Goal: Communication & Community: Answer question/provide support

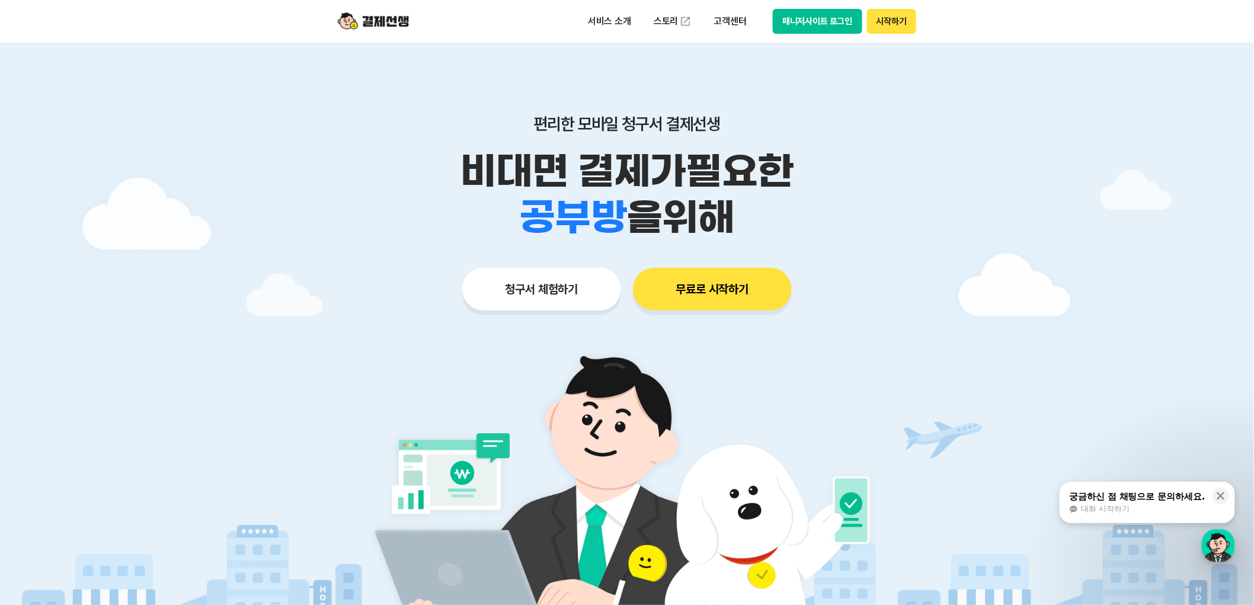
click at [822, 23] on button "매니저사이트 로그인" at bounding box center [817, 21] width 89 height 25
click at [1233, 553] on div "button" at bounding box center [1217, 545] width 33 height 33
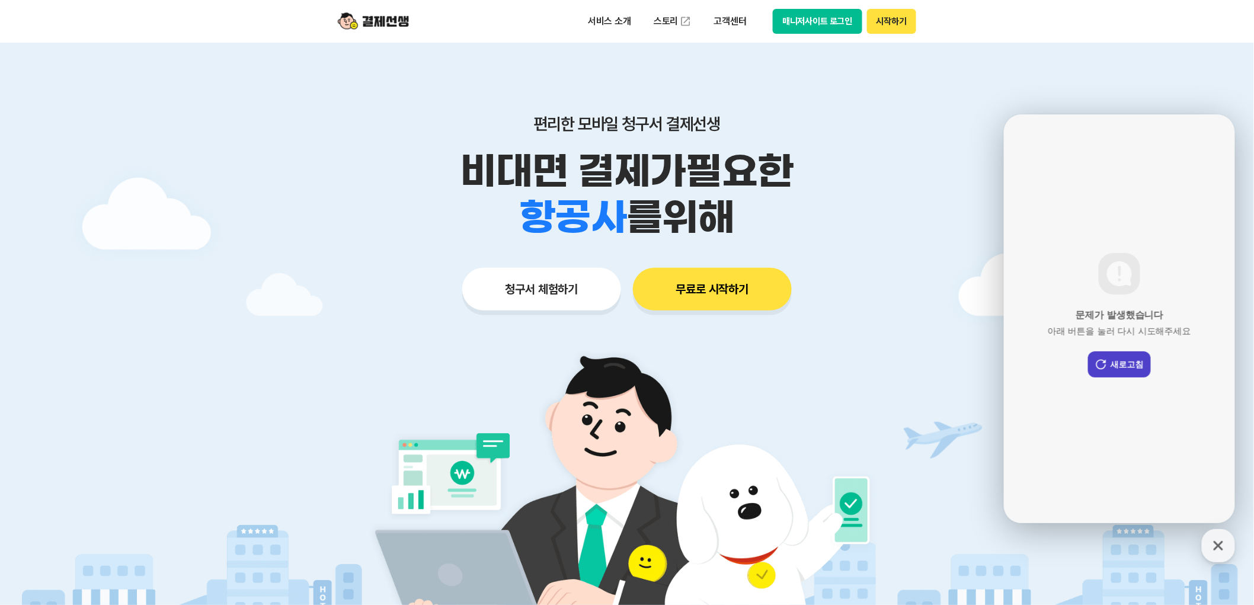
click at [1116, 362] on button "새로고침" at bounding box center [1118, 364] width 63 height 26
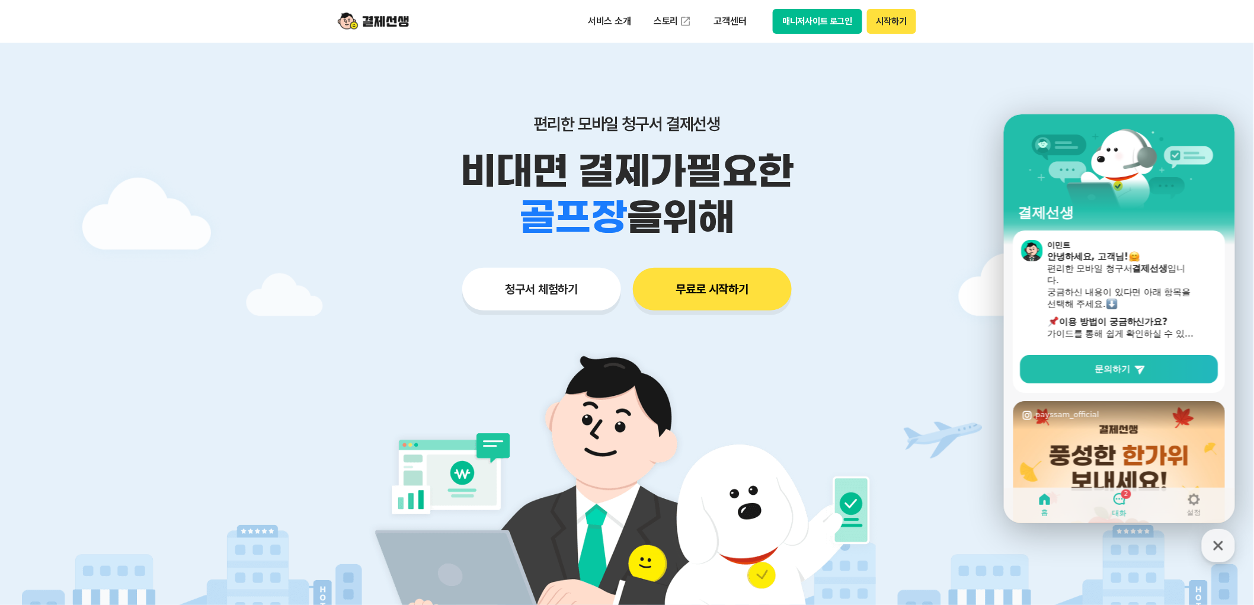
click at [1126, 518] on link "2 대화" at bounding box center [1118, 504] width 75 height 30
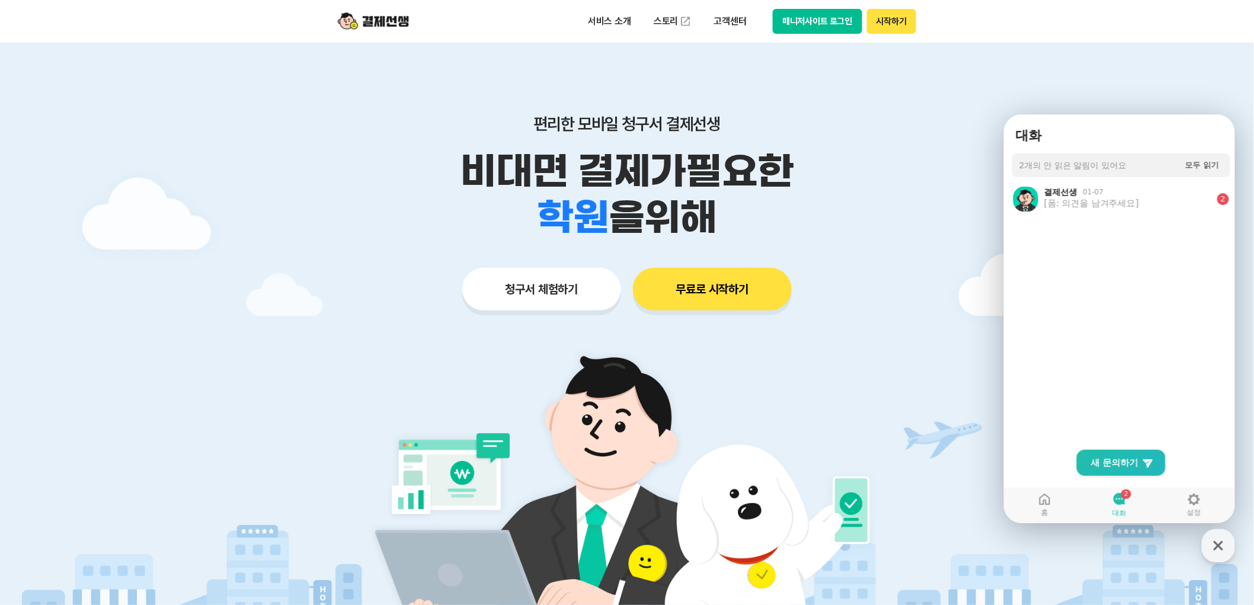
click at [1094, 271] on ol "결제선생 01-07 [폼: 의견을 남겨주세요] 2 Show action list menu" at bounding box center [1120, 320] width 235 height 282
click at [1111, 189] on div "결제선생 01-07" at bounding box center [1127, 191] width 168 height 11
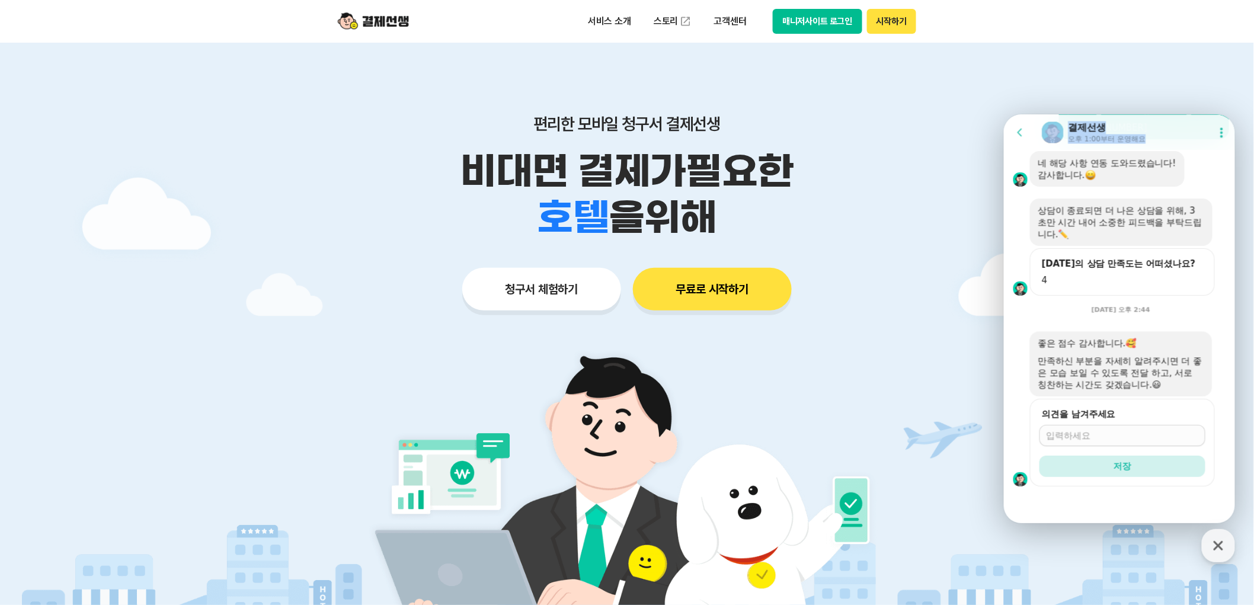
scroll to position [132, 0]
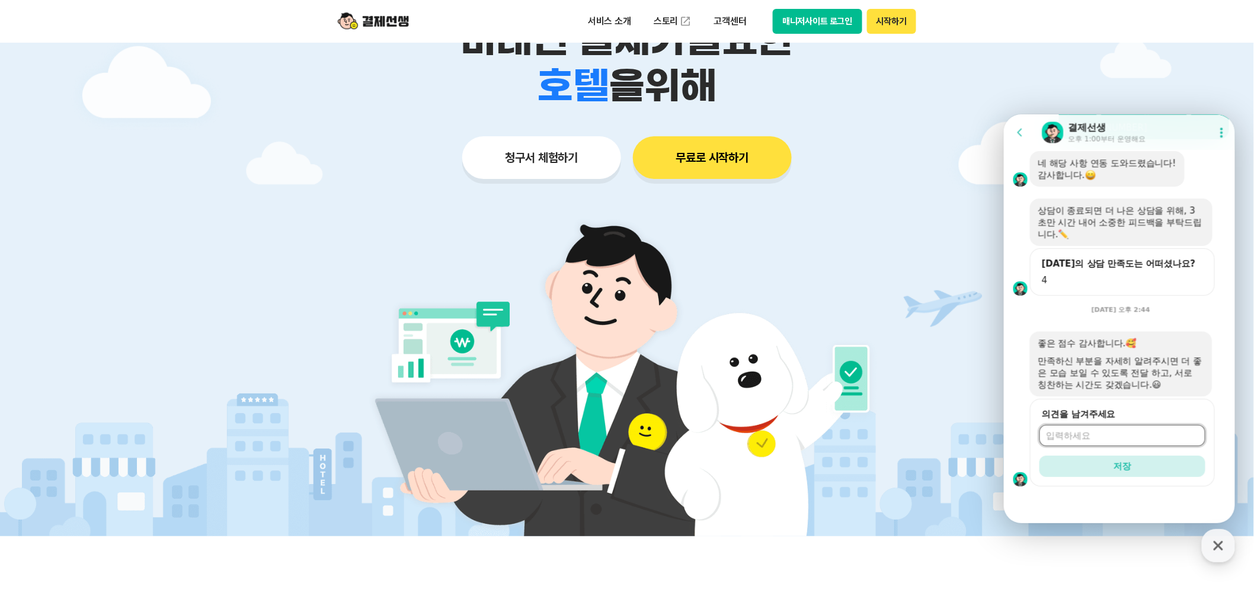
click at [1098, 436] on input "의견을 남겨주세요" at bounding box center [1122, 435] width 152 height 12
type input "저희"
click at [1212, 547] on icon "button" at bounding box center [1217, 545] width 21 height 21
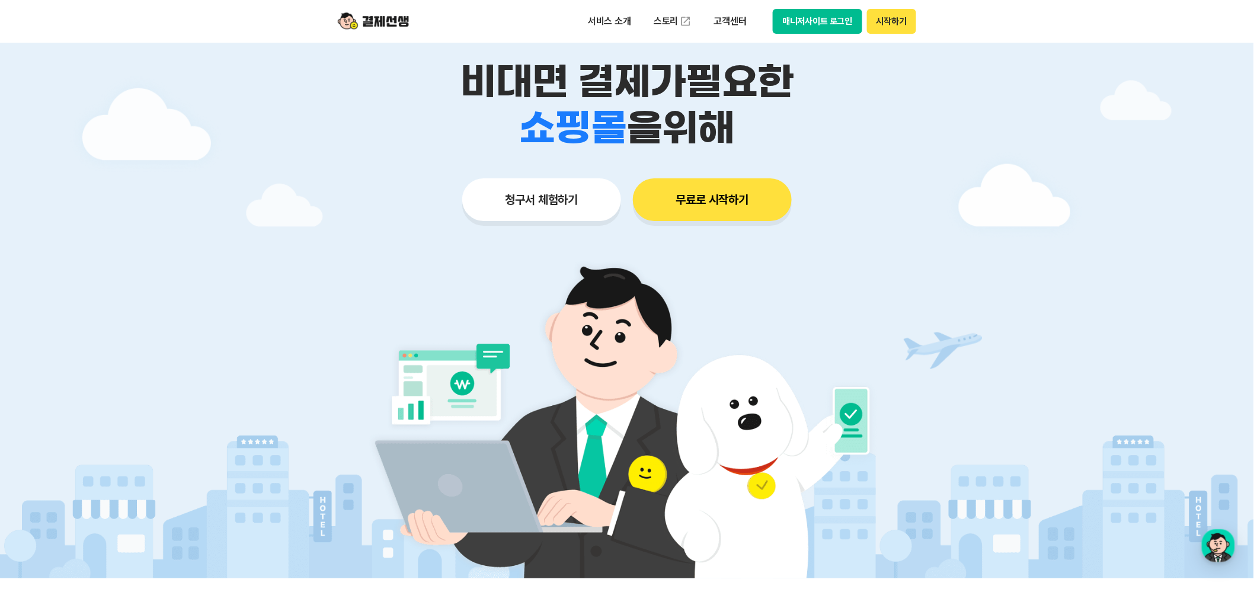
scroll to position [66, 0]
